Goal: Book appointment/travel/reservation

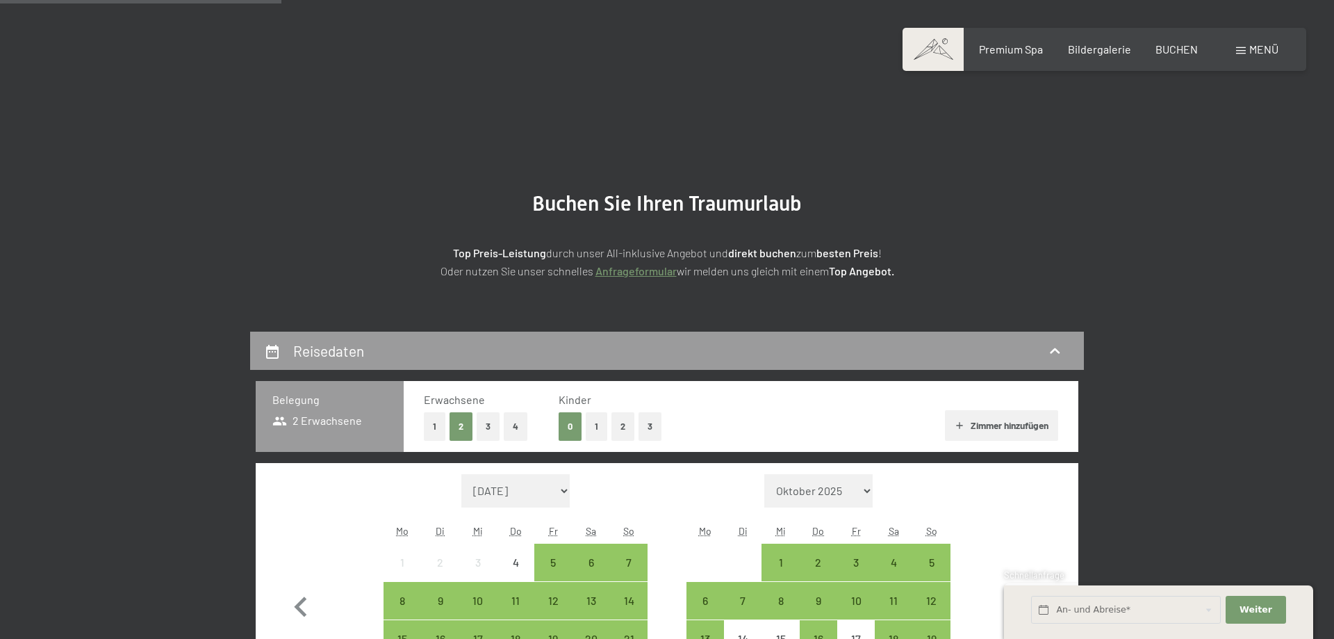
scroll to position [284, 0]
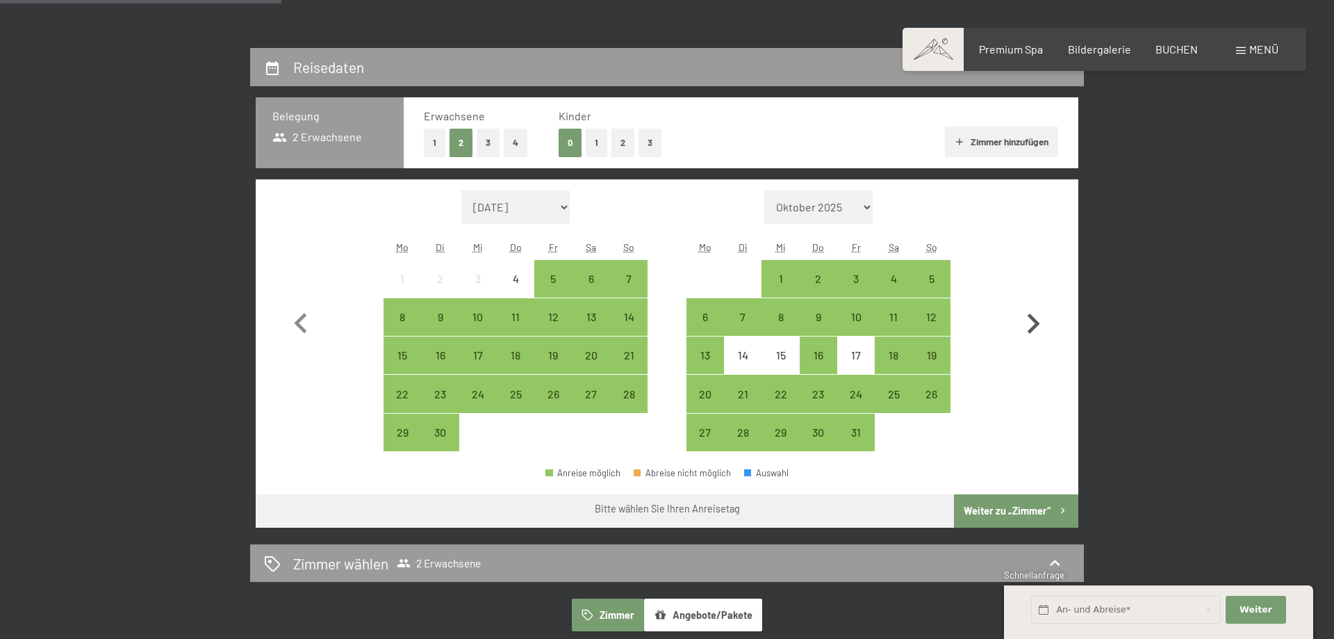
click at [1024, 320] on icon "button" at bounding box center [1033, 324] width 40 height 40
select select "[DATE]"
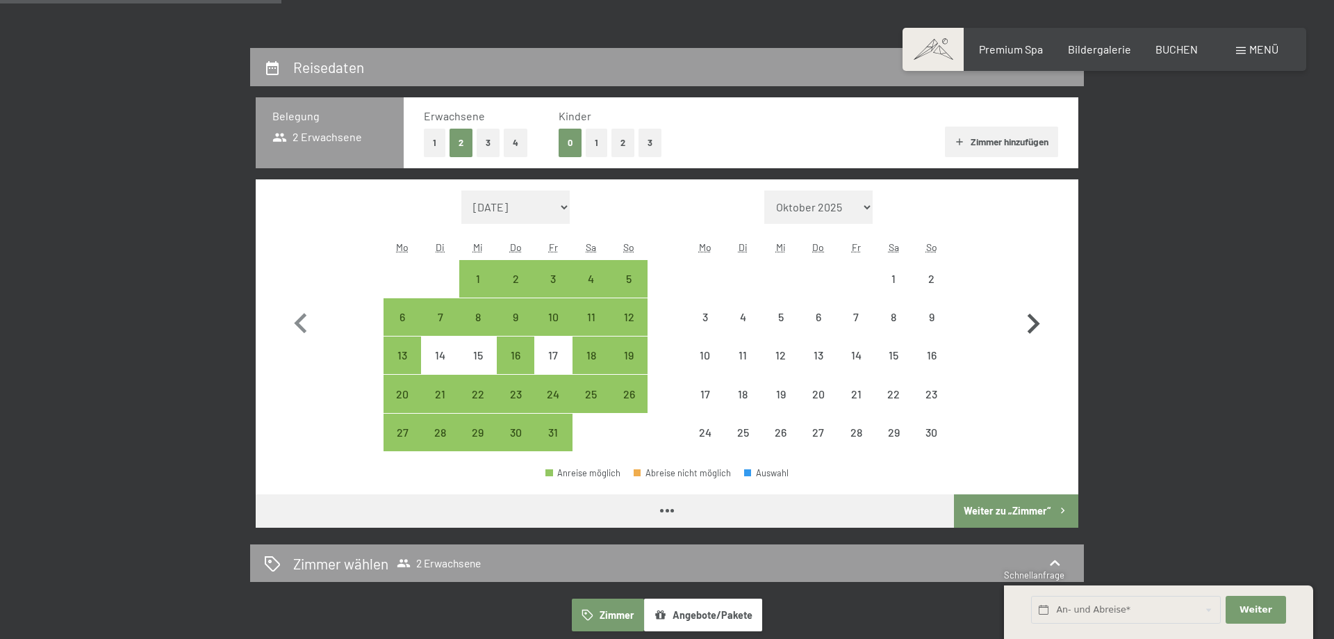
click at [1024, 320] on icon "button" at bounding box center [1033, 324] width 40 height 40
select select "[DATE]"
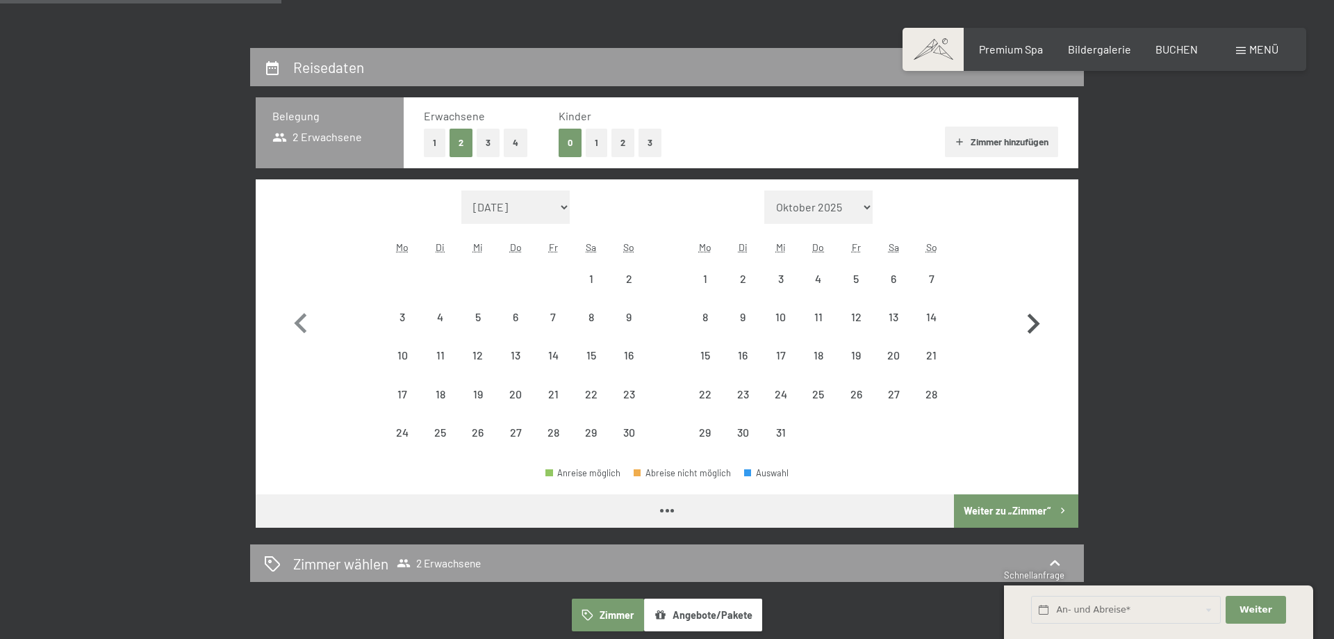
click at [1024, 320] on icon "button" at bounding box center [1033, 324] width 40 height 40
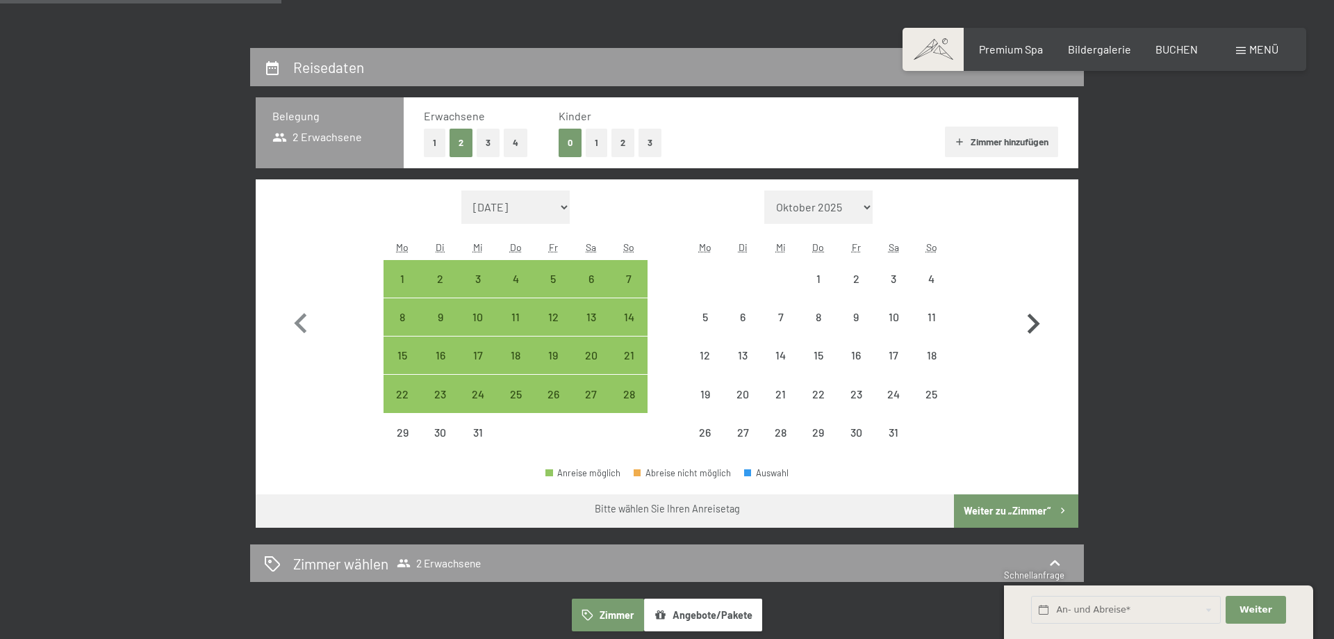
select select "[DATE]"
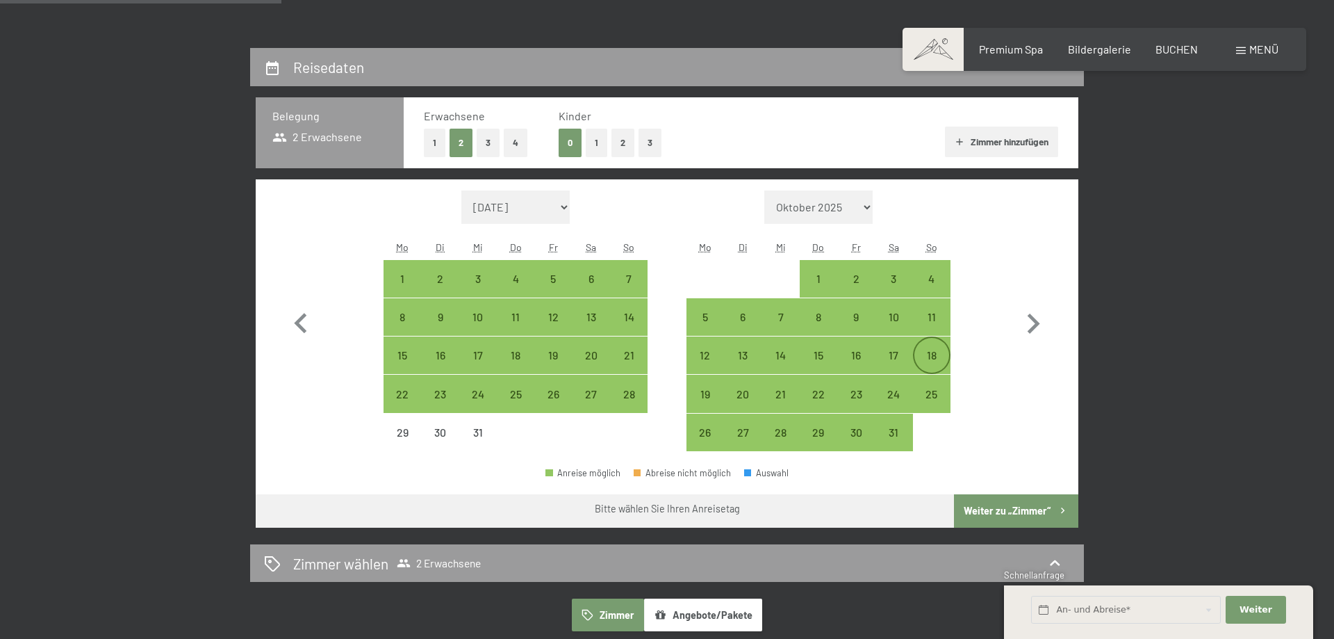
click at [933, 352] on div "18" at bounding box center [932, 367] width 35 height 35
select select "[DATE]"
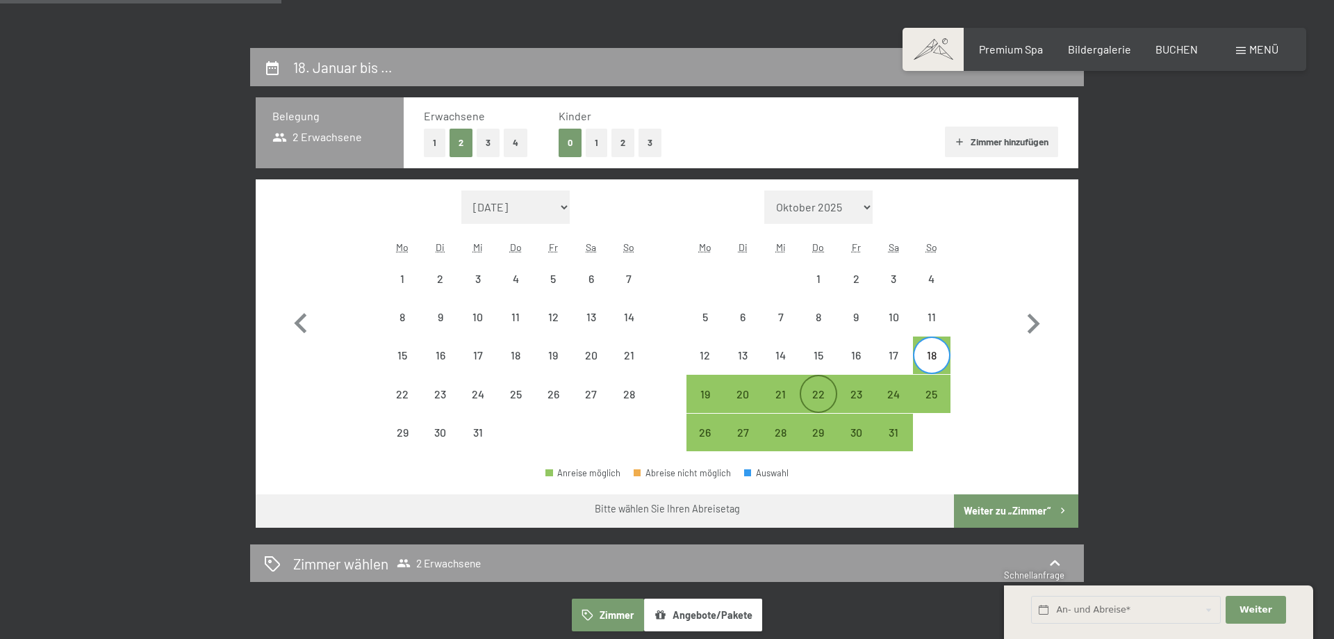
click at [833, 396] on div "22" at bounding box center [818, 406] width 35 height 35
select select "[DATE]"
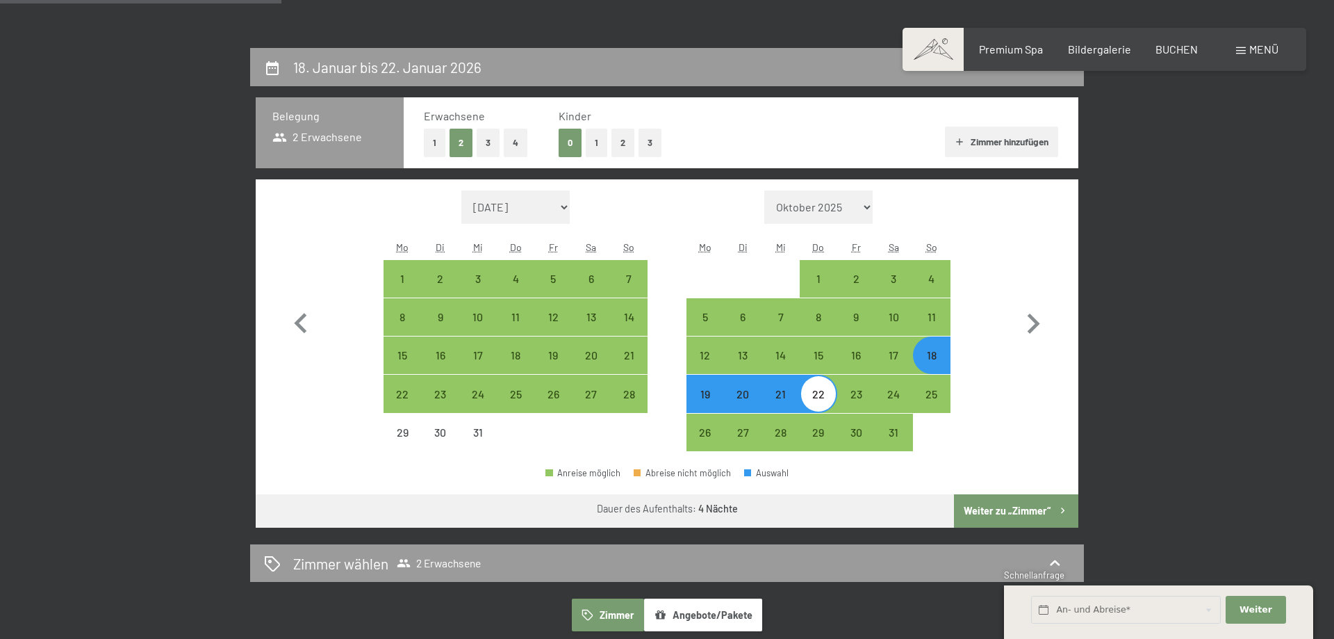
click at [1027, 510] on button "Weiter zu „Zimmer“" at bounding box center [1016, 510] width 124 height 33
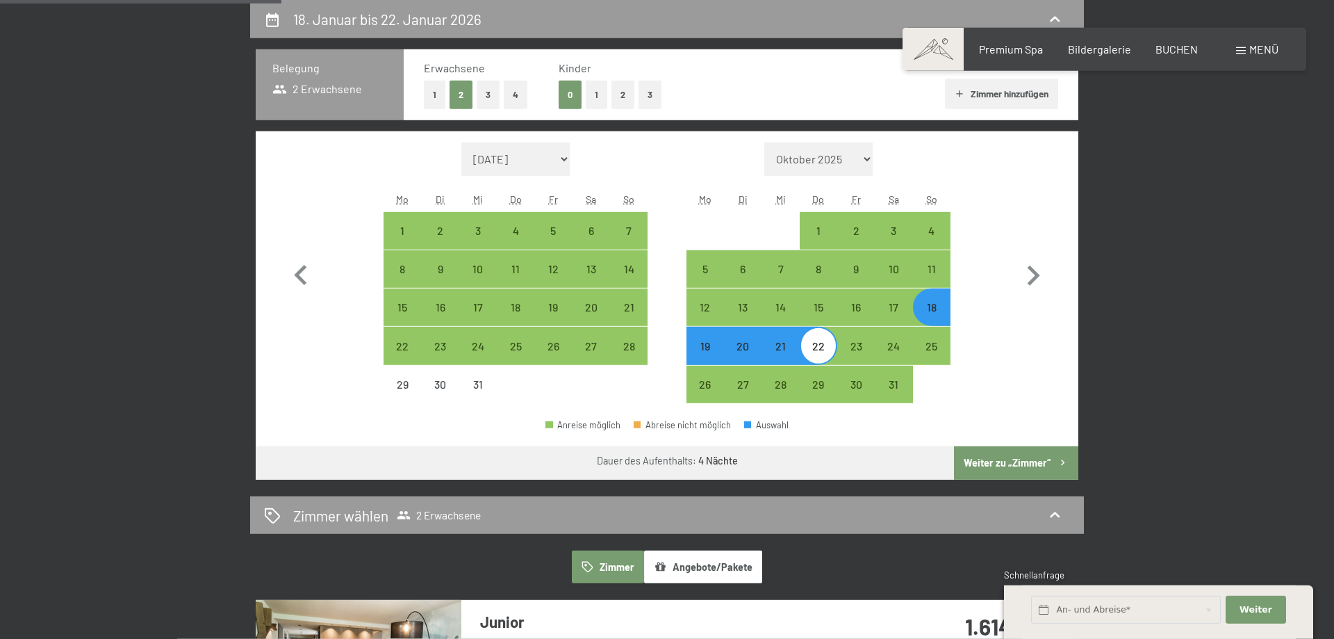
select select "[DATE]"
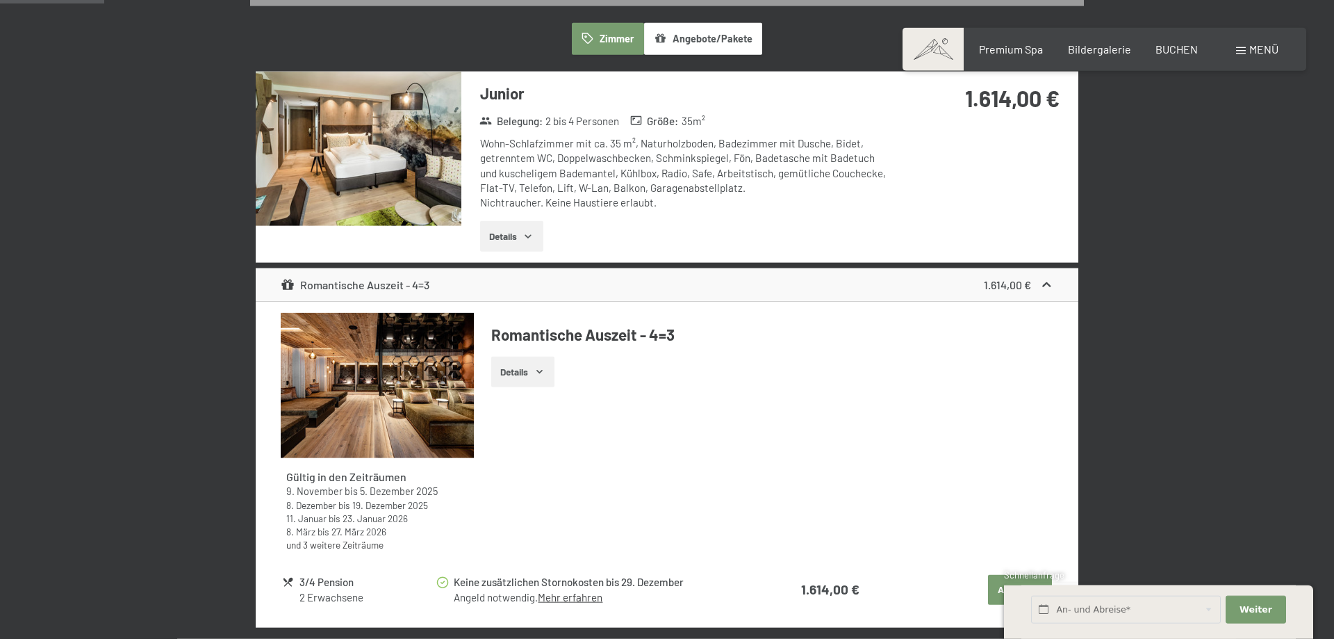
scroll to position [473, 0]
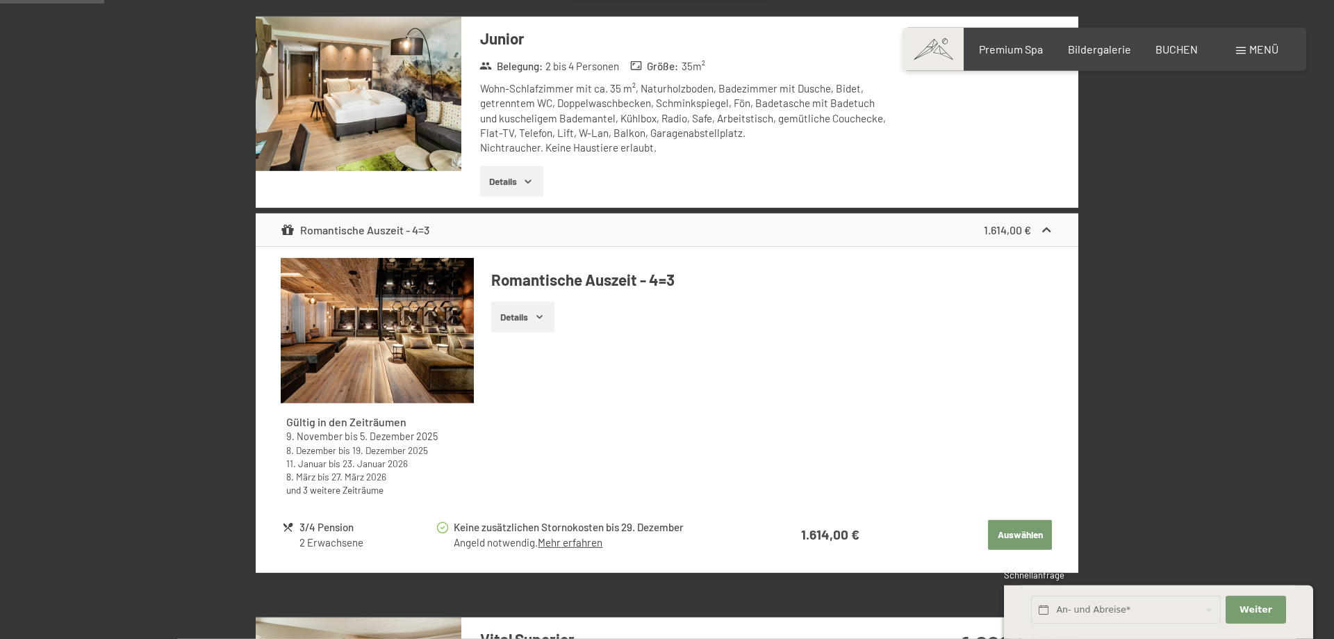
click at [532, 319] on button "Details" at bounding box center [522, 317] width 63 height 31
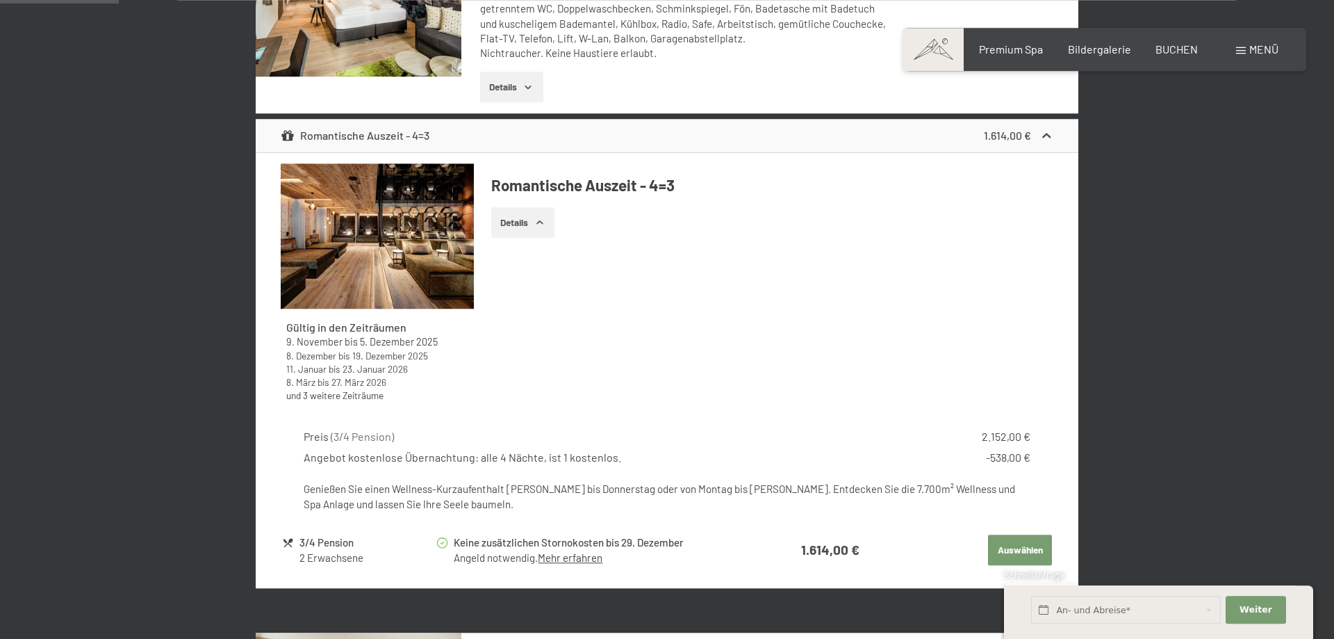
scroll to position [544, 0]
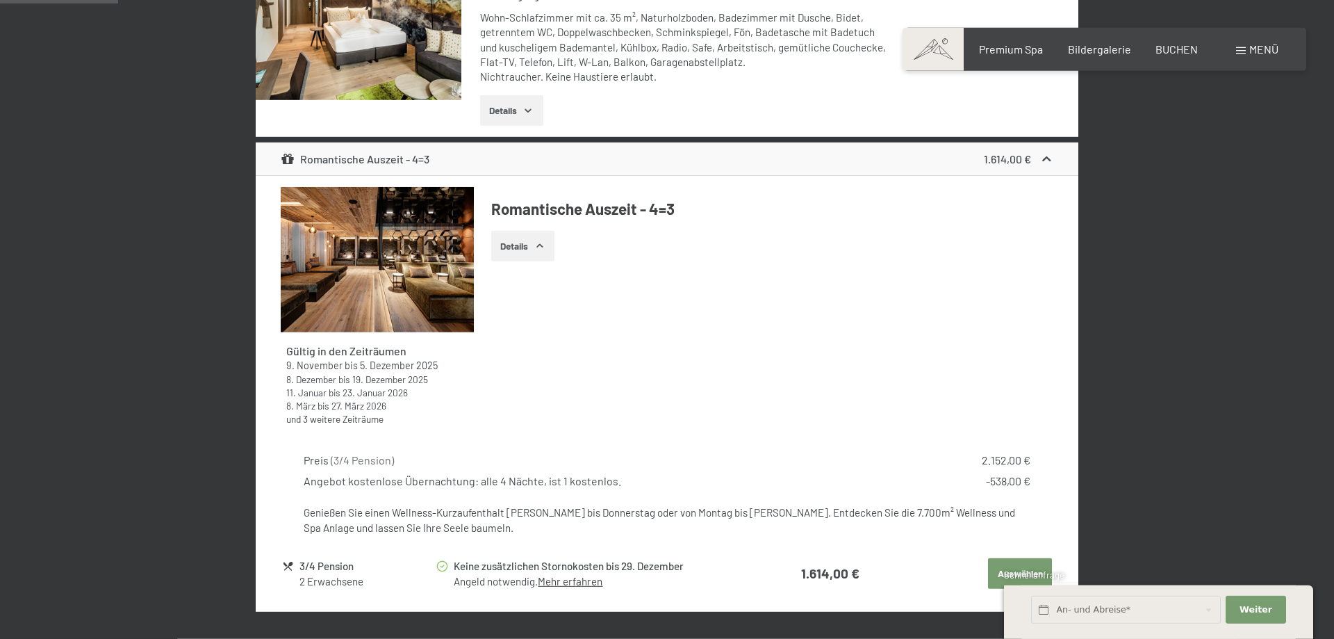
click at [375, 304] on img at bounding box center [377, 259] width 193 height 145
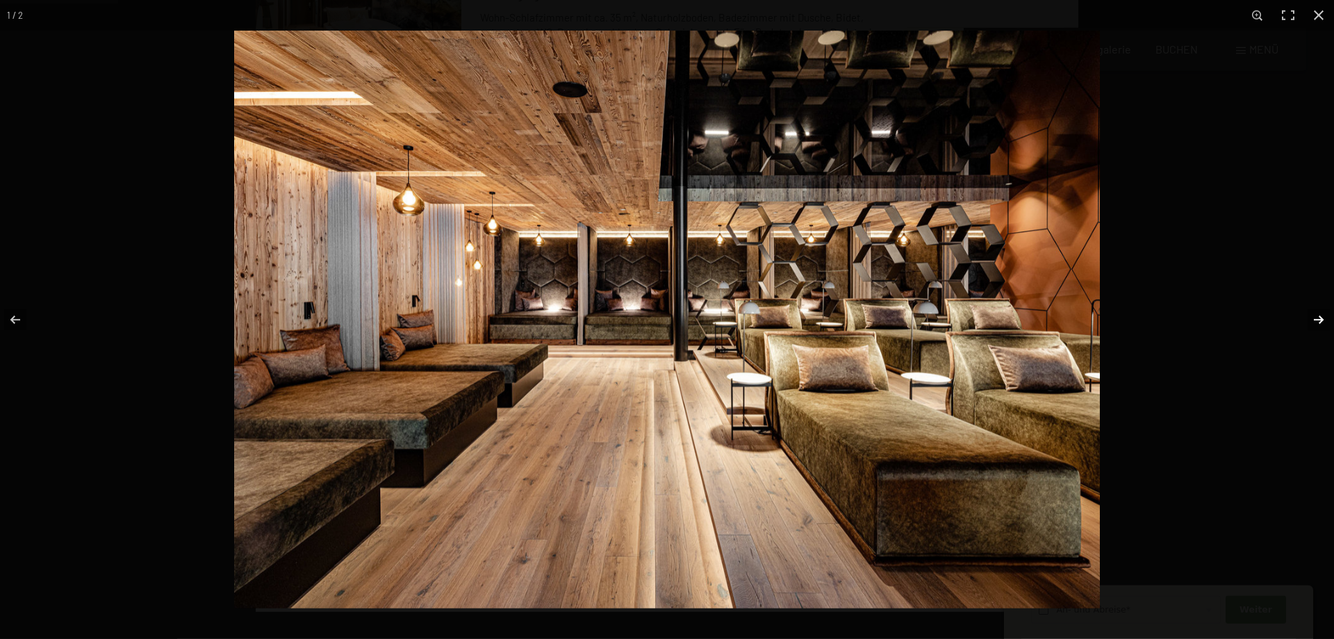
click at [1313, 310] on button "button" at bounding box center [1310, 320] width 49 height 70
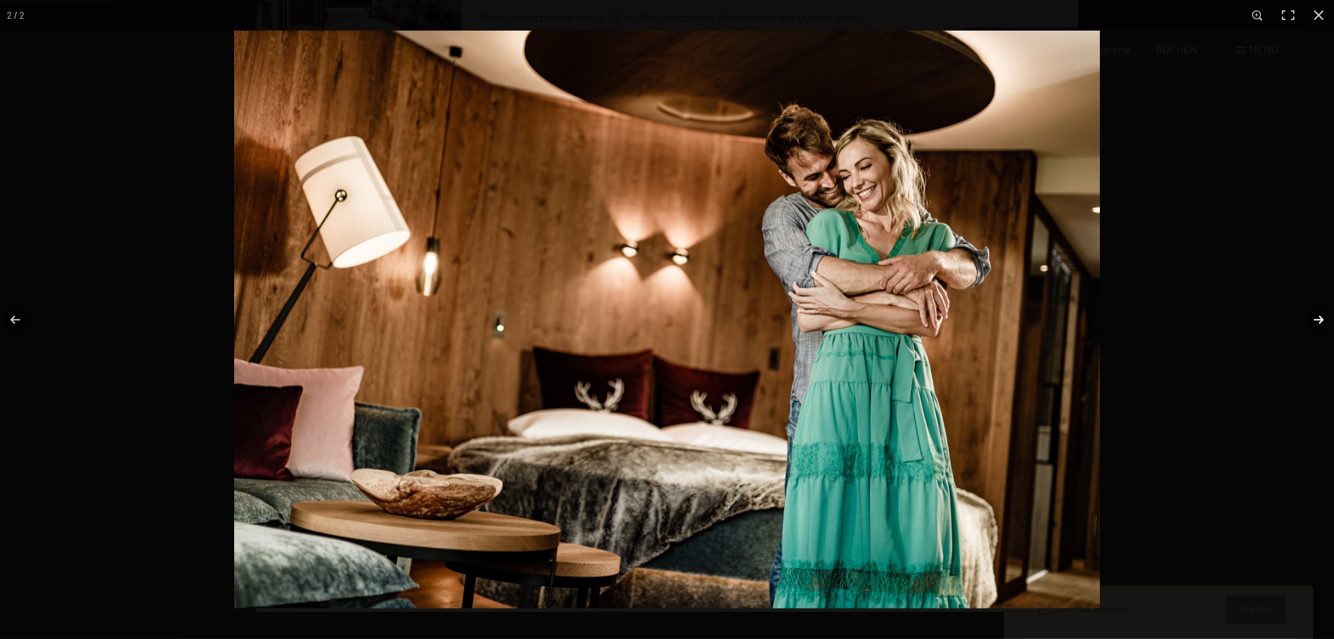
click at [1313, 310] on button "button" at bounding box center [1310, 320] width 49 height 70
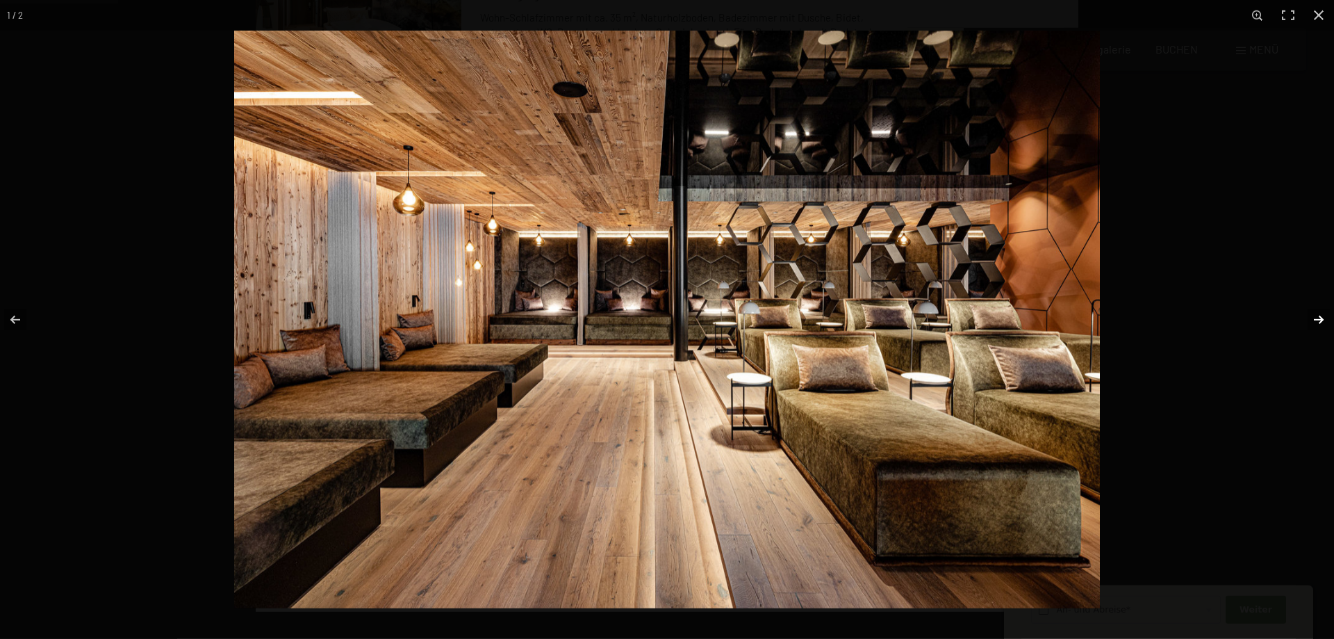
click at [1313, 310] on button "button" at bounding box center [1310, 320] width 49 height 70
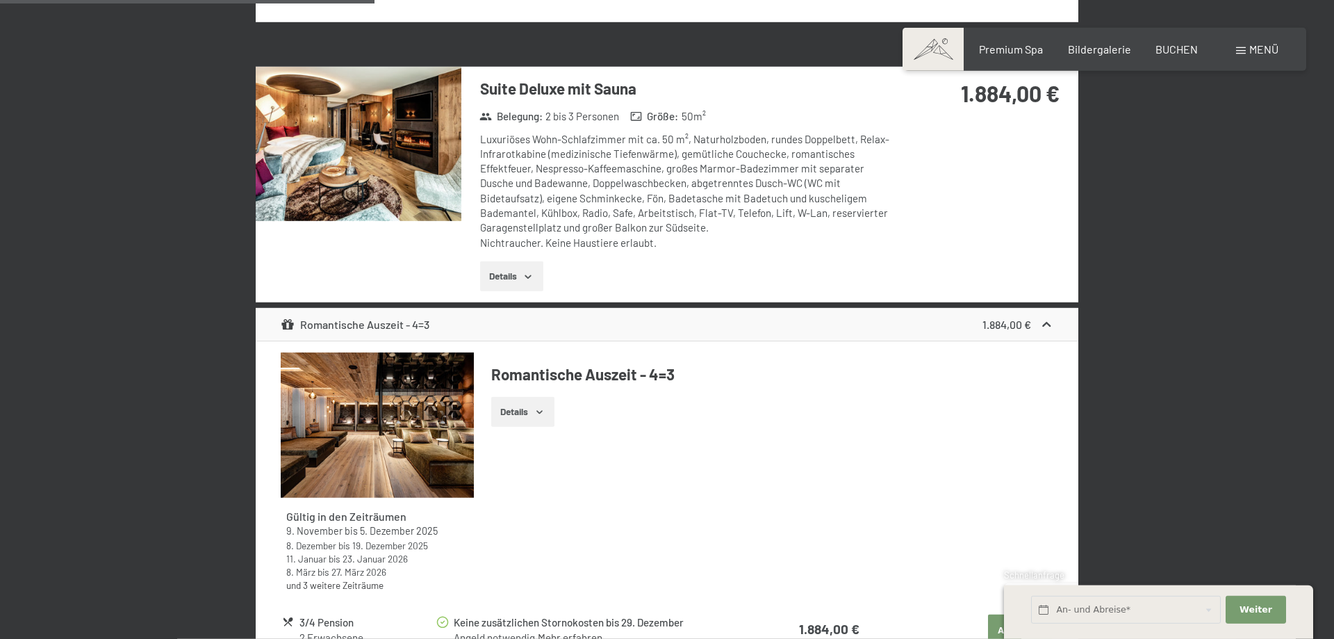
scroll to position [1608, 0]
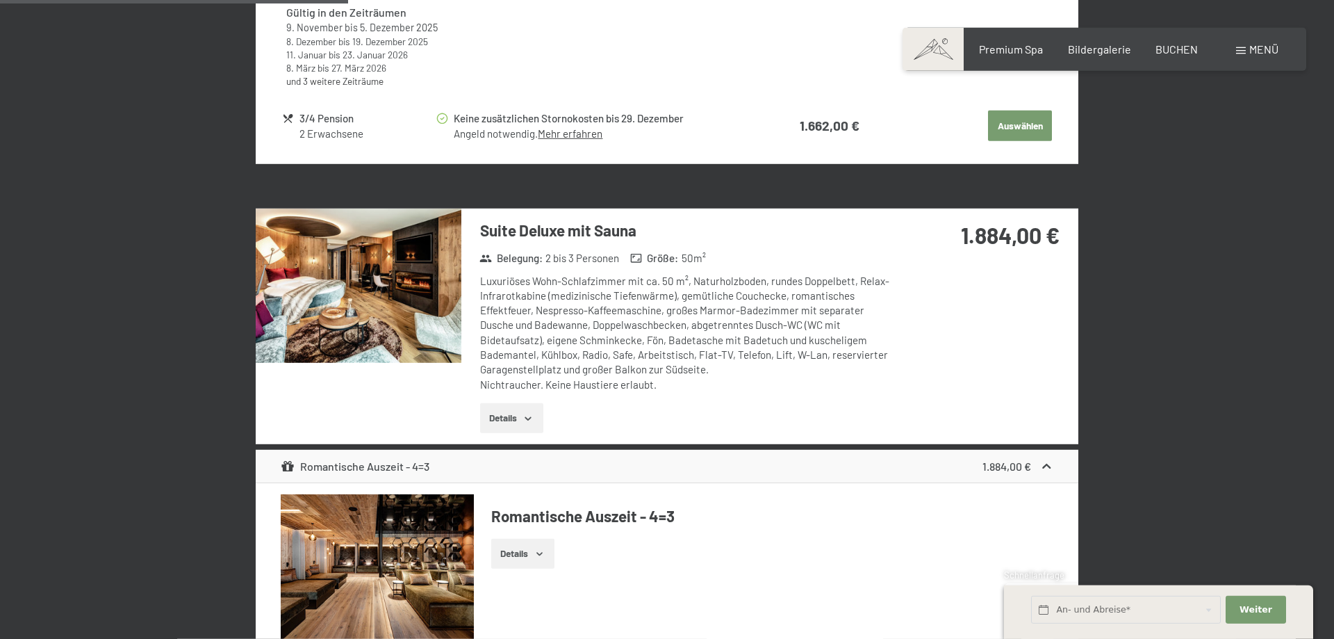
click at [397, 277] on img at bounding box center [359, 286] width 206 height 154
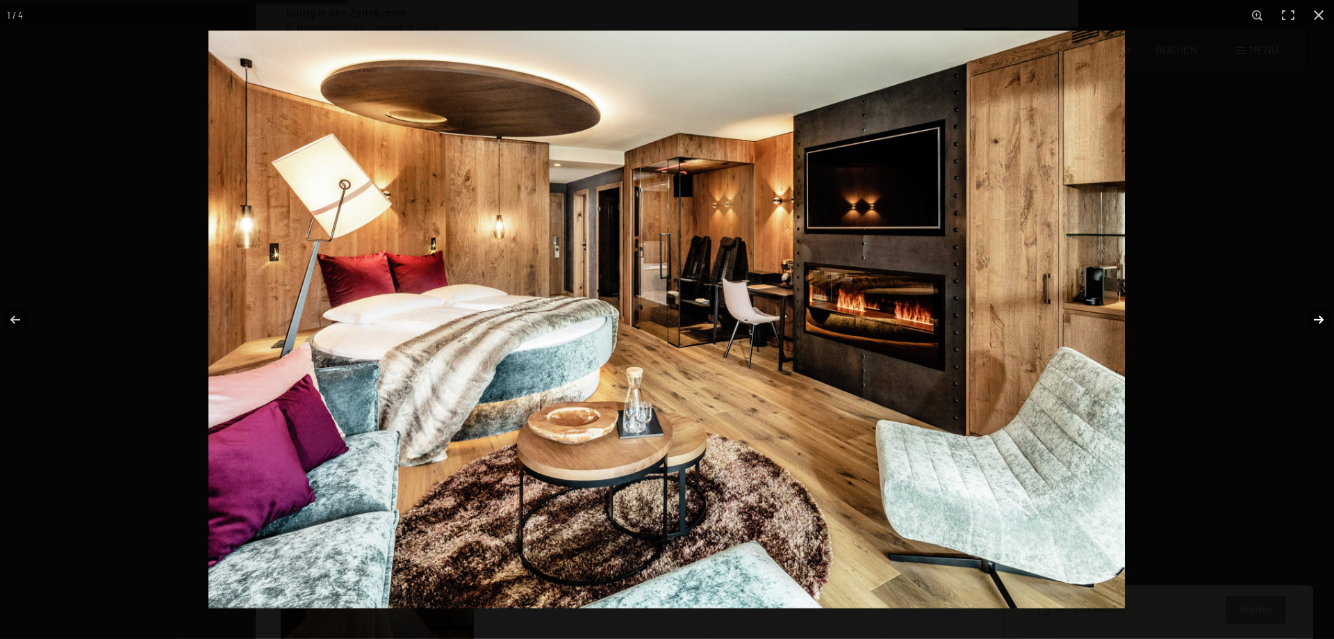
click at [1310, 320] on button "button" at bounding box center [1310, 320] width 49 height 70
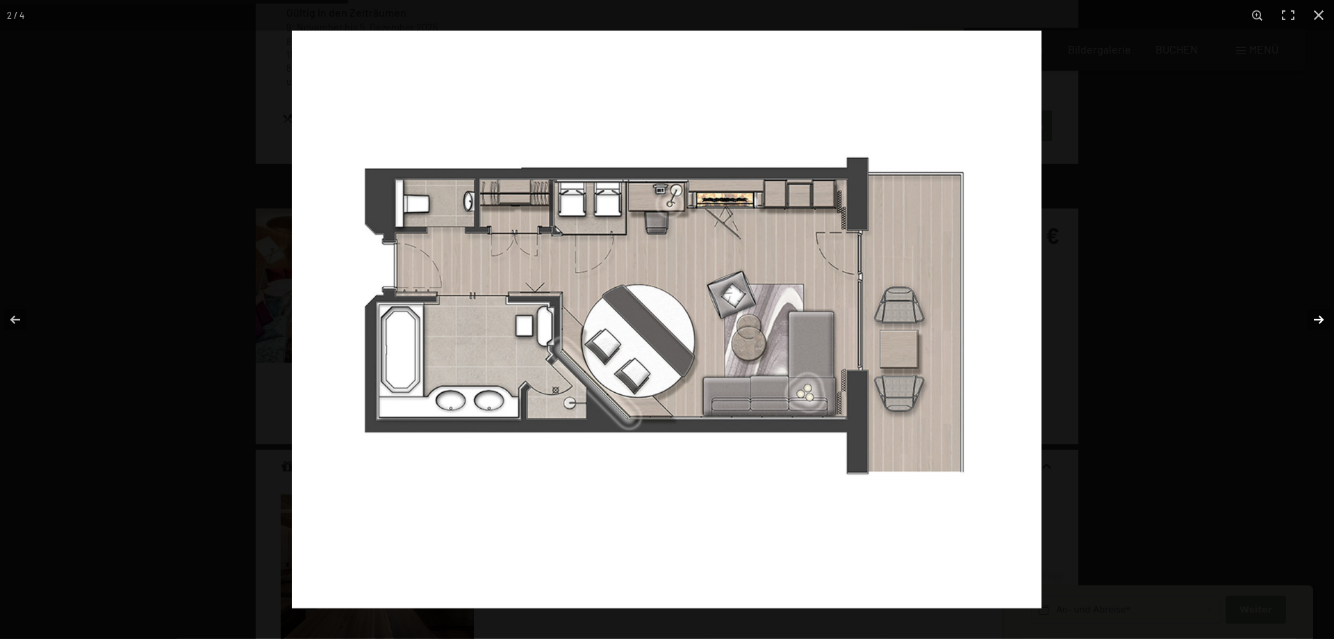
click at [1310, 320] on button "button" at bounding box center [1310, 320] width 49 height 70
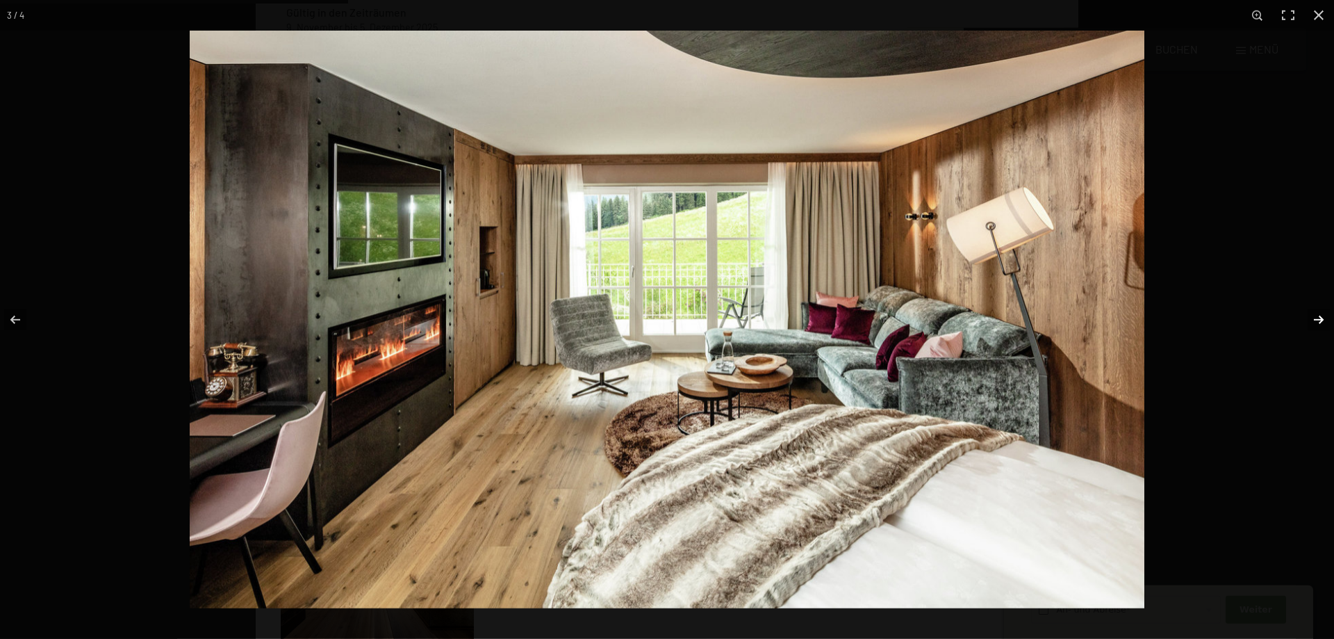
click at [1310, 320] on button "button" at bounding box center [1310, 320] width 49 height 70
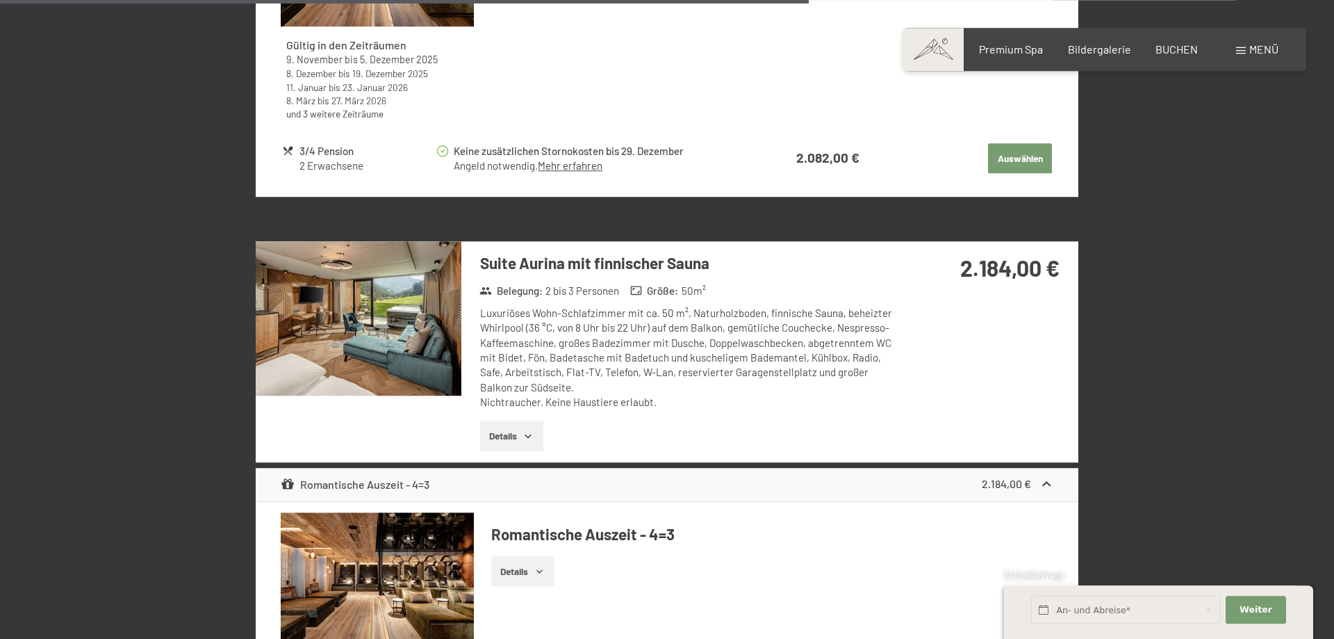
scroll to position [4160, 0]
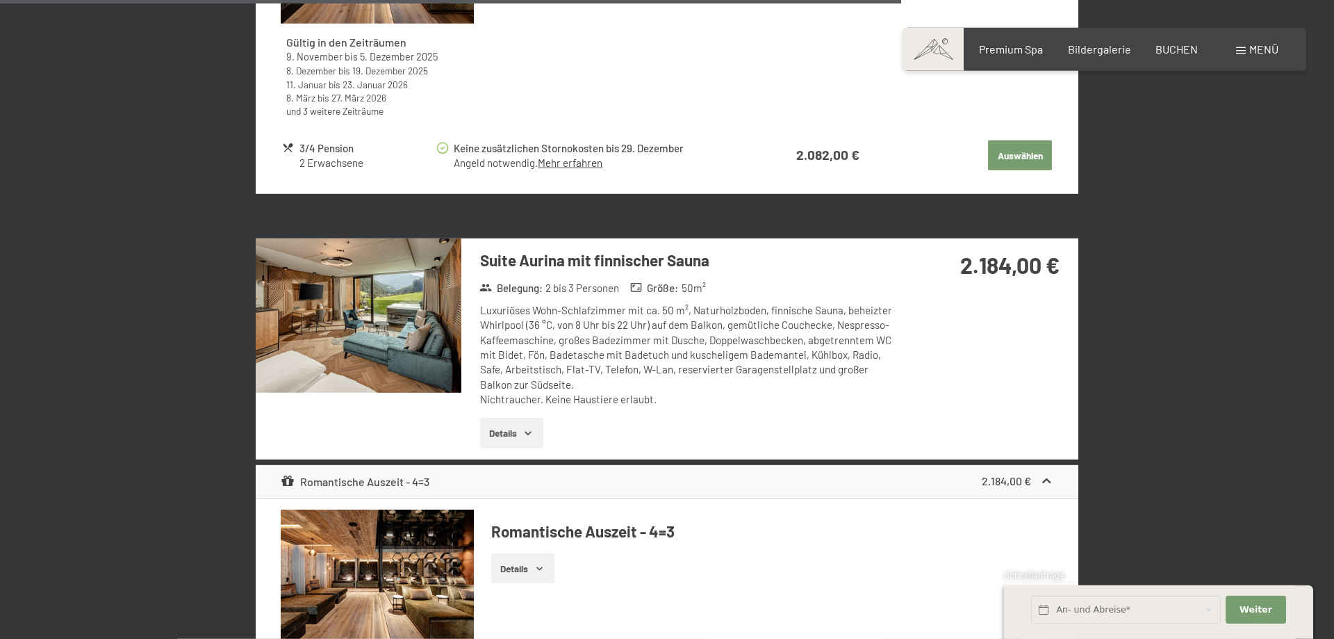
click at [363, 286] on img at bounding box center [359, 315] width 206 height 154
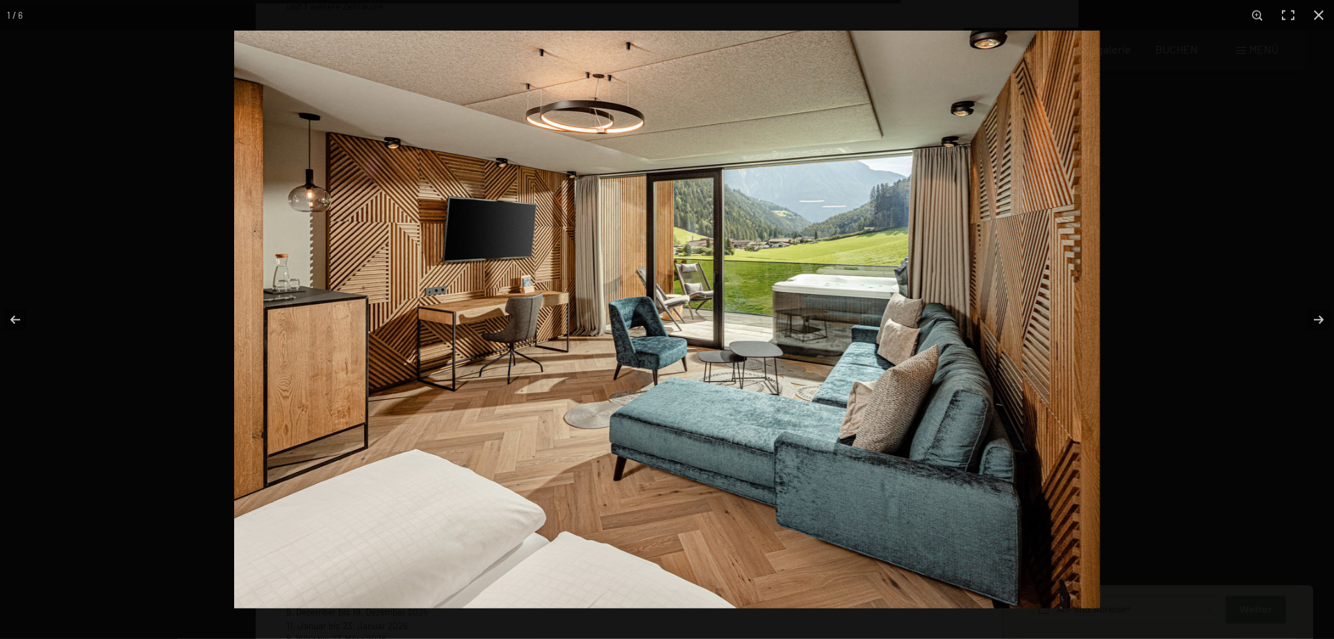
scroll to position [3548, 0]
click at [1319, 318] on button "button" at bounding box center [1310, 320] width 49 height 70
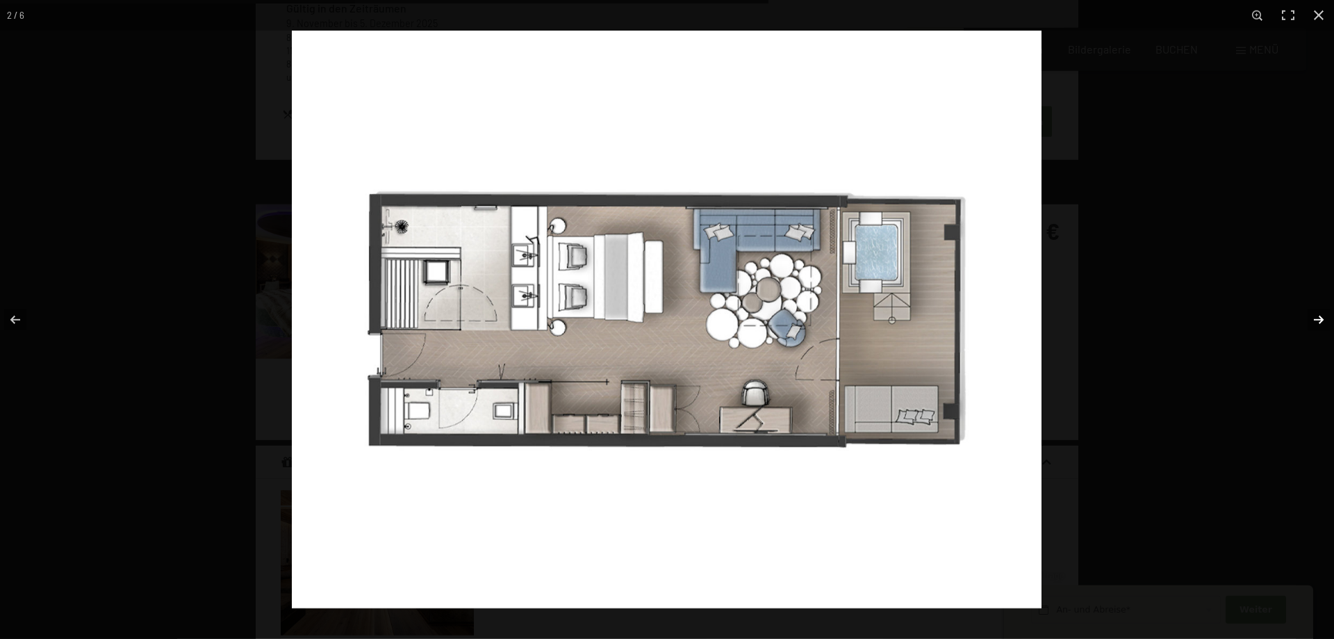
click at [1319, 318] on button "button" at bounding box center [1310, 320] width 49 height 70
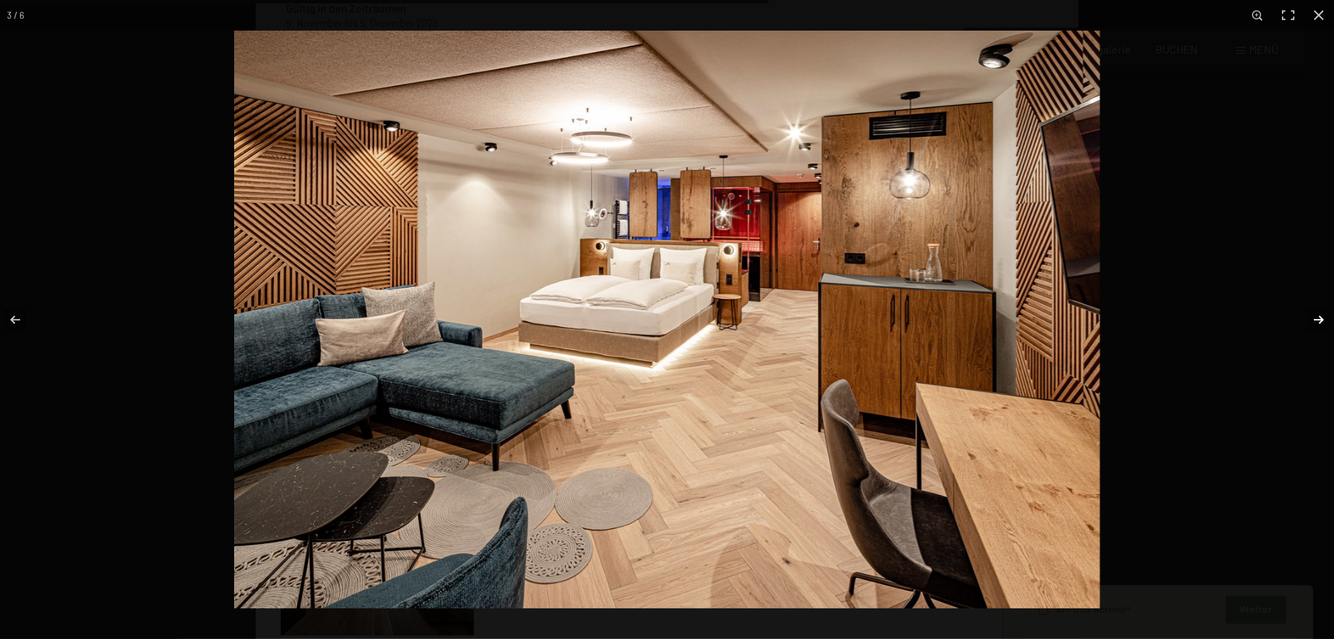
click at [1319, 318] on button "button" at bounding box center [1310, 320] width 49 height 70
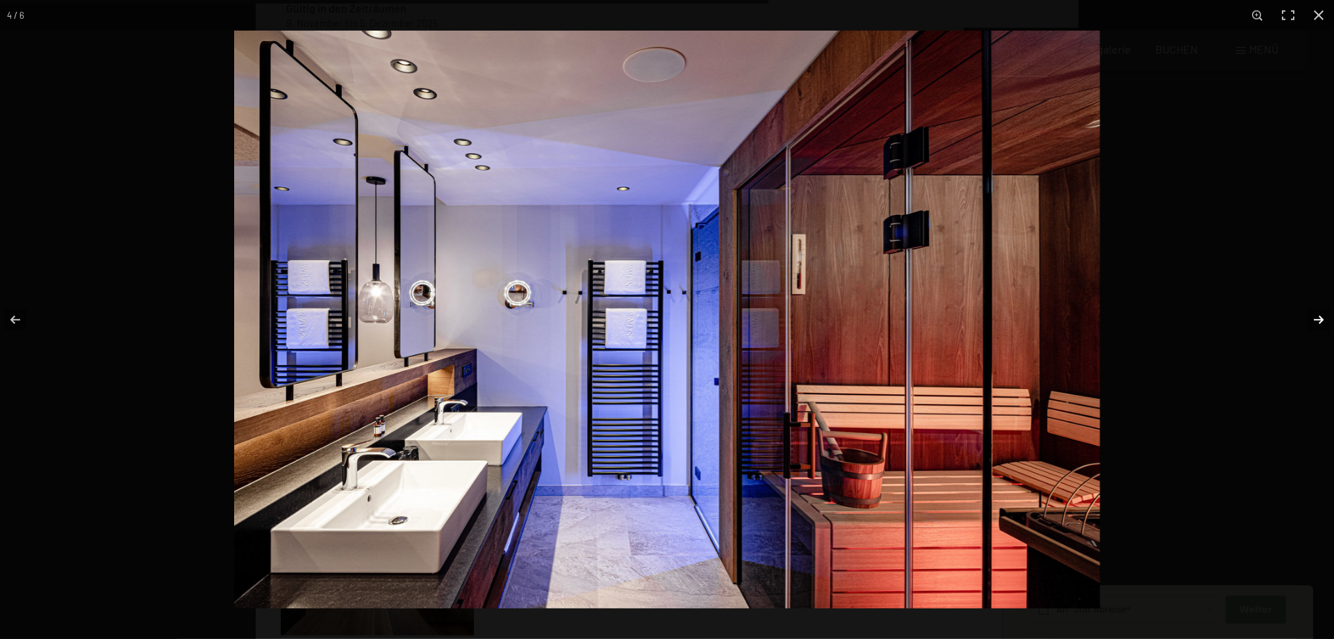
click at [1319, 318] on button "button" at bounding box center [1310, 320] width 49 height 70
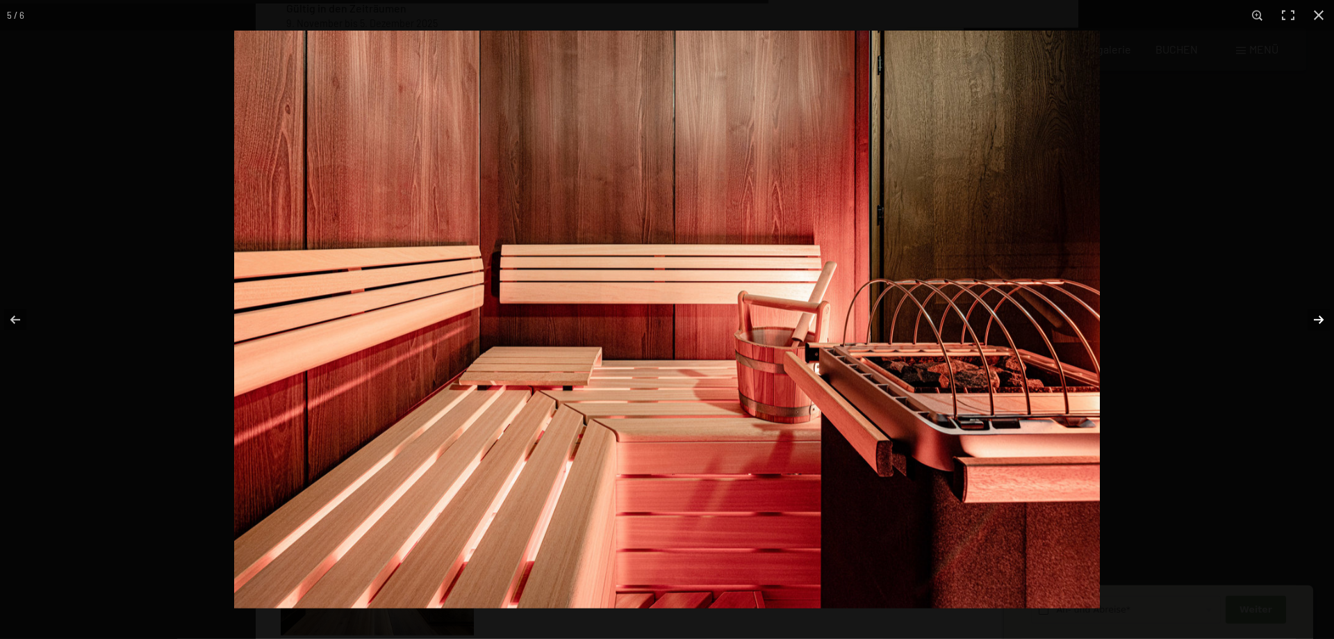
click at [1319, 318] on button "button" at bounding box center [1310, 320] width 49 height 70
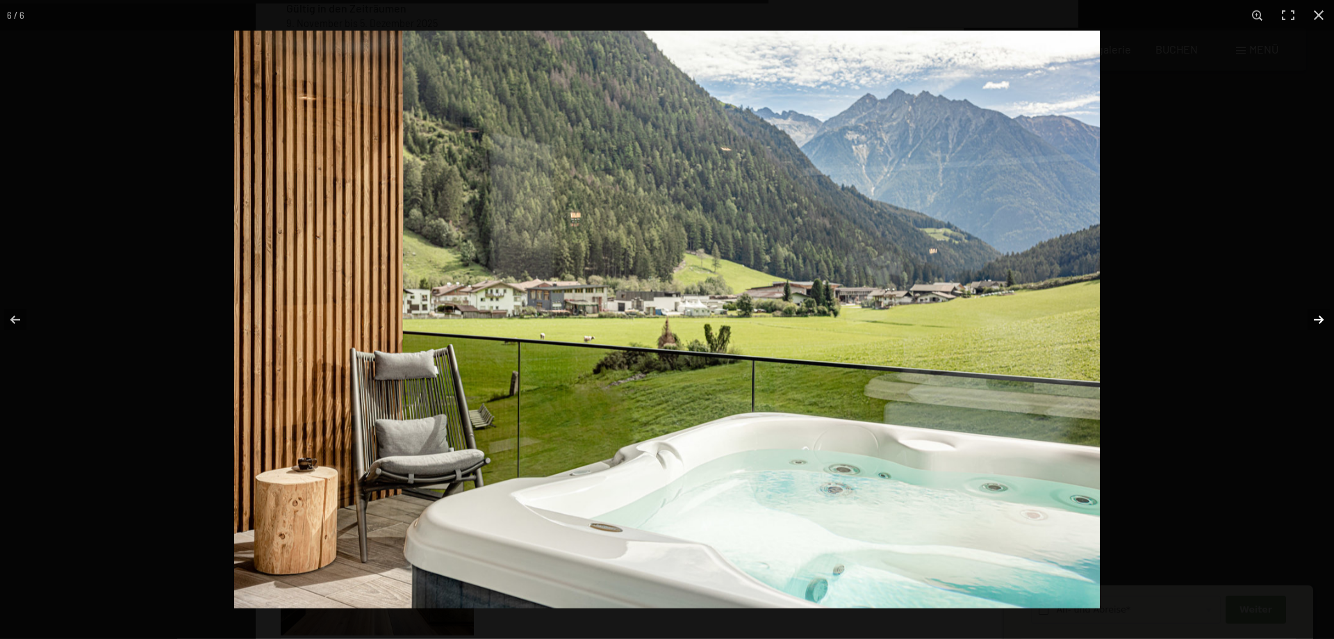
click at [1316, 318] on button "button" at bounding box center [1310, 320] width 49 height 70
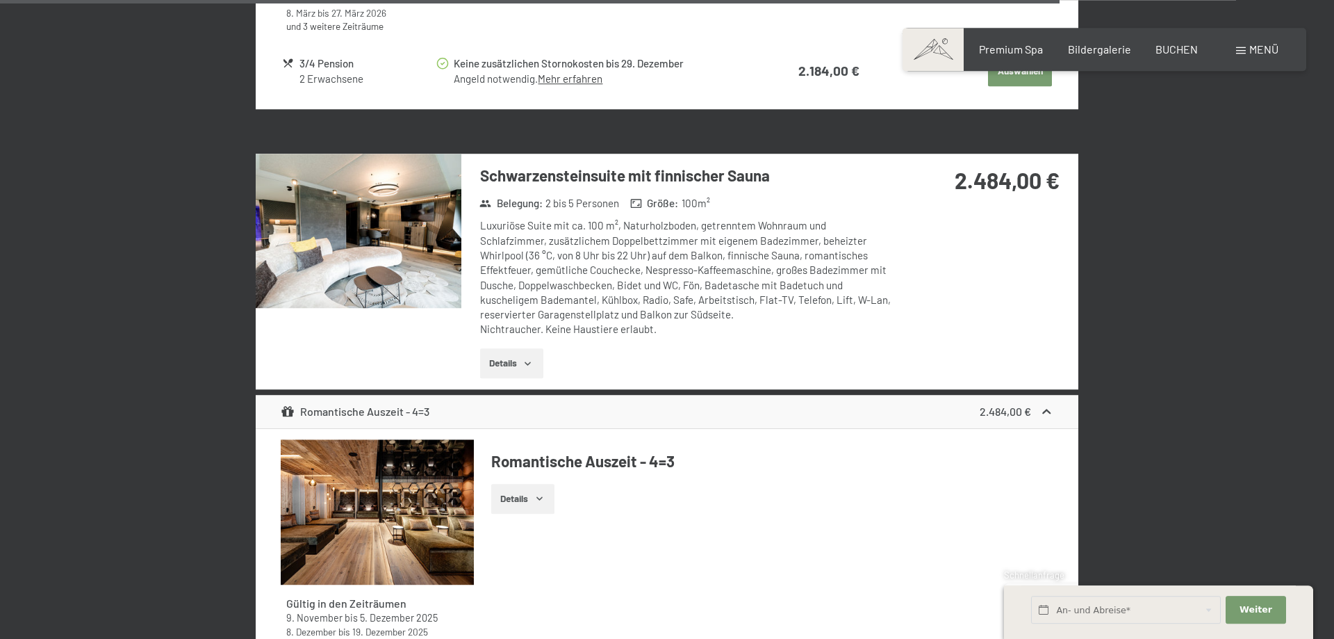
scroll to position [4895, 0]
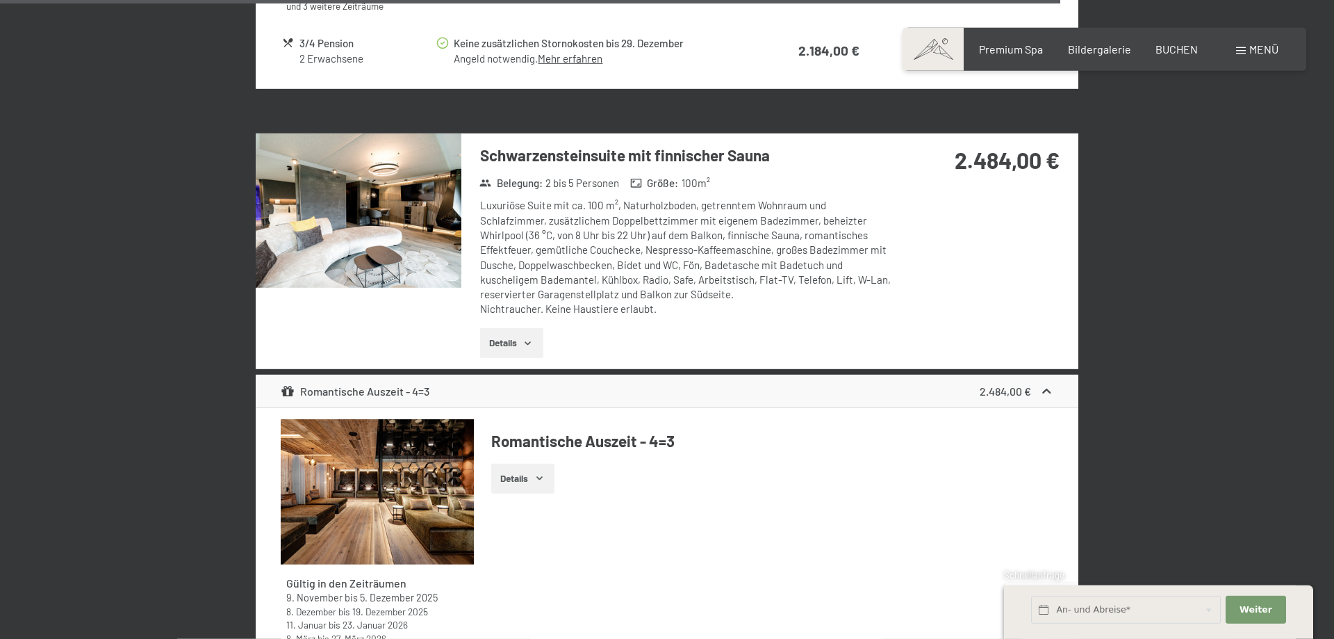
click at [404, 227] on img at bounding box center [359, 210] width 206 height 154
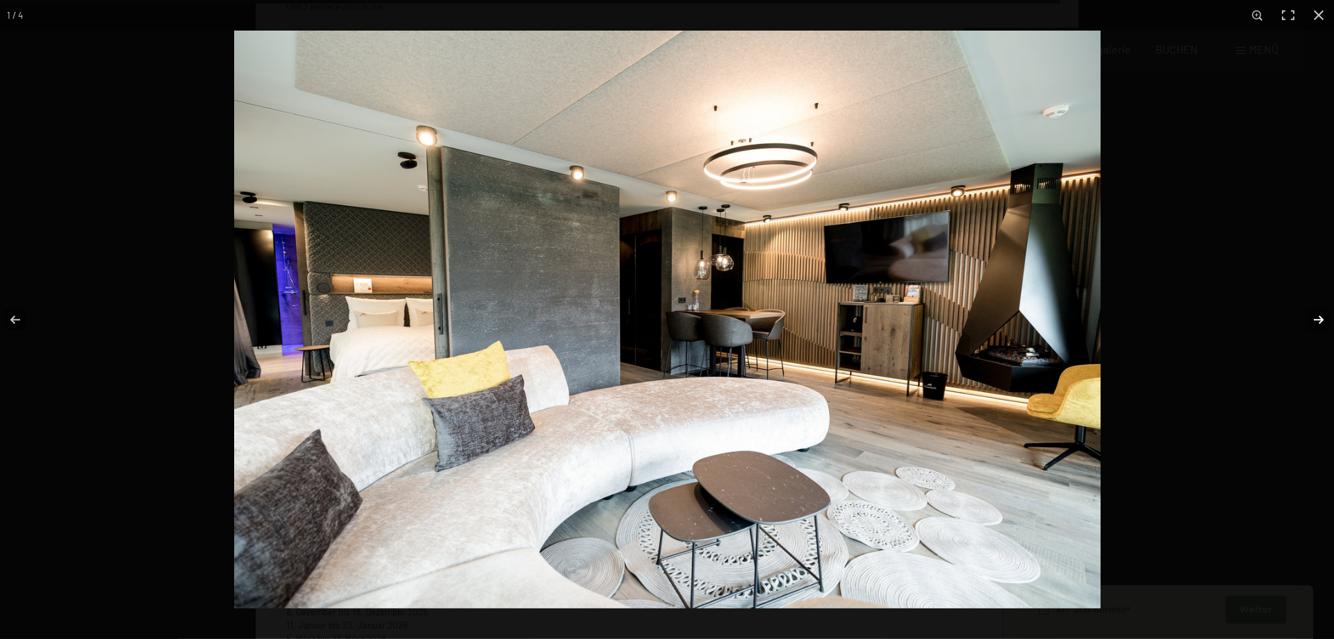
click at [1314, 308] on button "button" at bounding box center [1310, 320] width 49 height 70
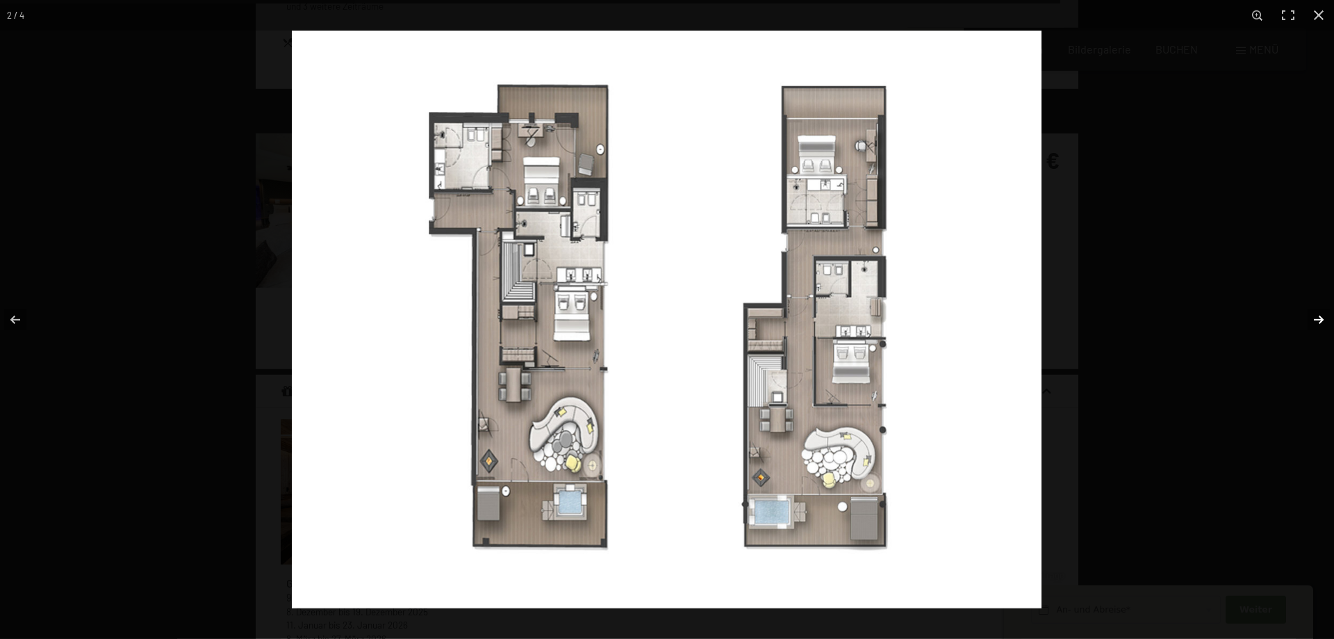
click at [1313, 308] on button "button" at bounding box center [1310, 320] width 49 height 70
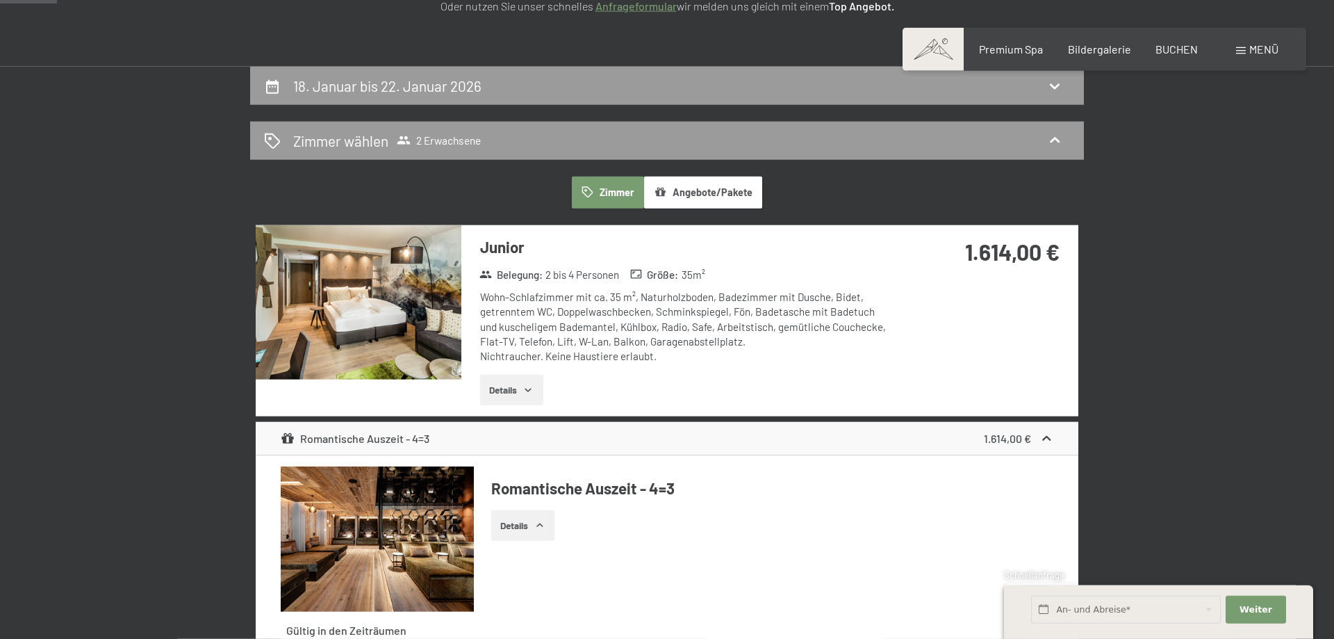
scroll to position [0, 0]
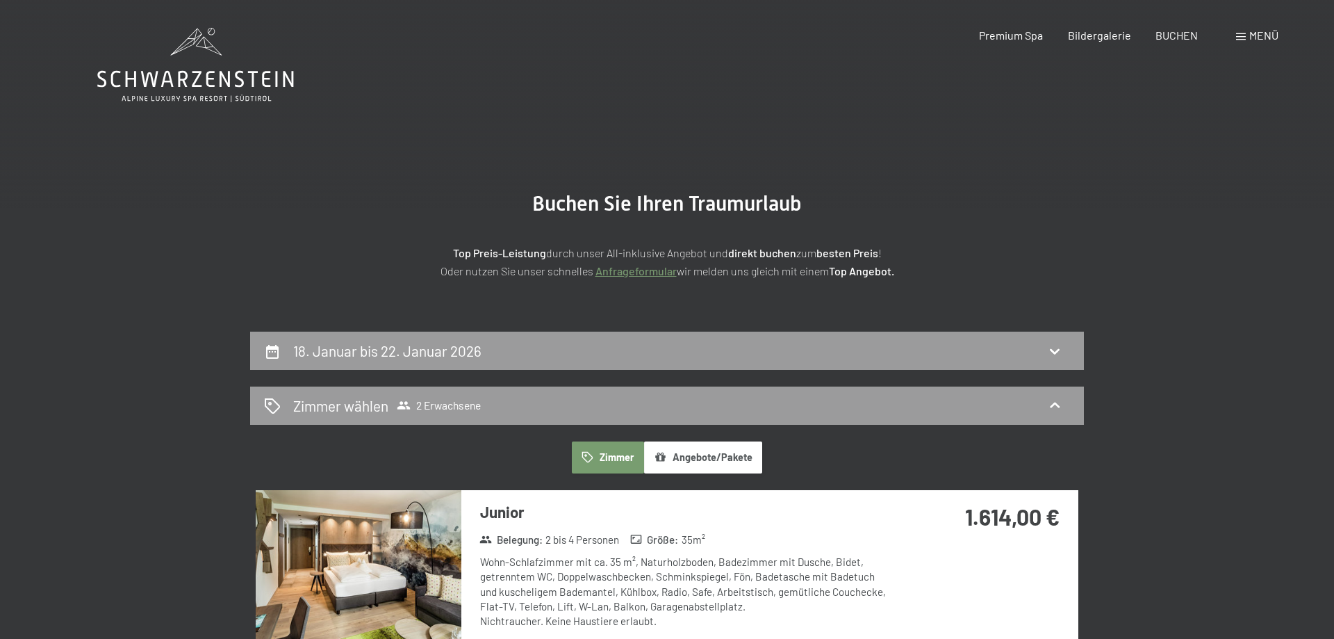
click at [1242, 31] on div "Menü" at bounding box center [1257, 35] width 42 height 15
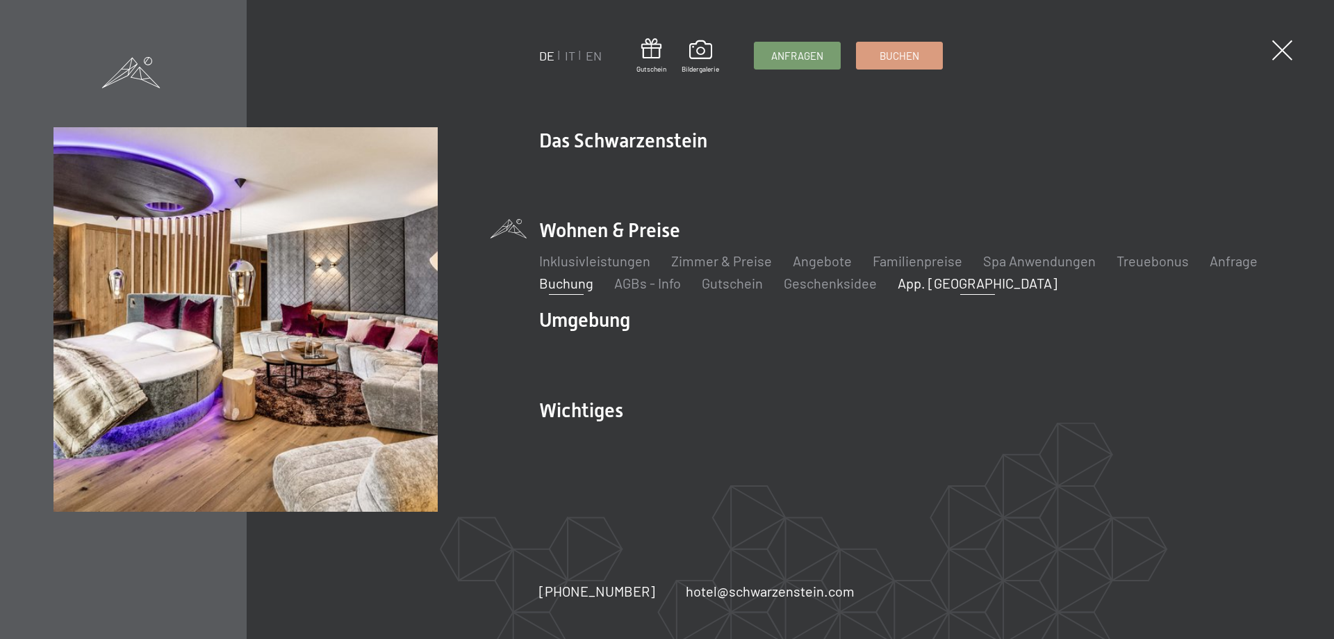
click at [930, 285] on link "App. [GEOGRAPHIC_DATA]" at bounding box center [978, 283] width 160 height 17
